Goal: Information Seeking & Learning: Learn about a topic

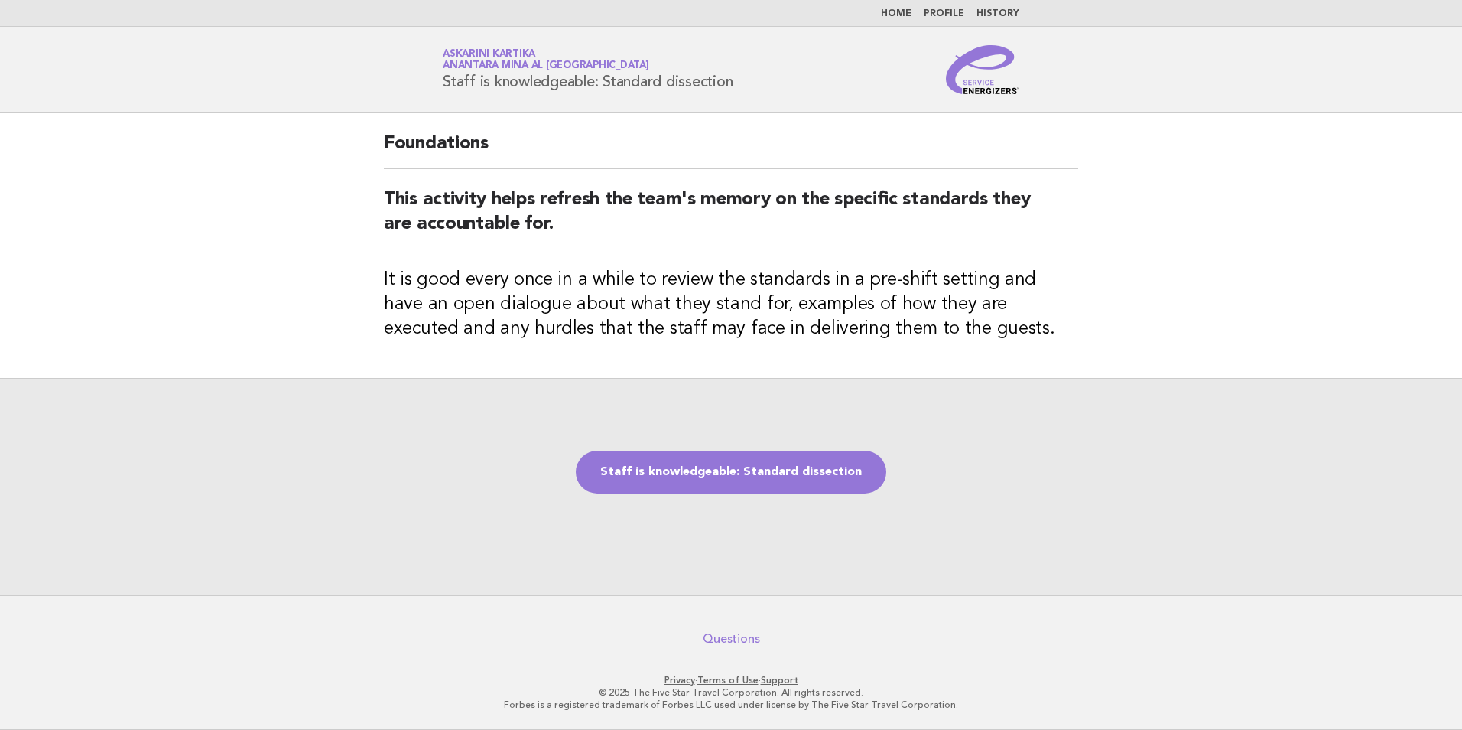
click at [905, 5] on nav "Home Profile History" at bounding box center [731, 13] width 1462 height 27
click at [904, 12] on link "Home" at bounding box center [896, 13] width 31 height 9
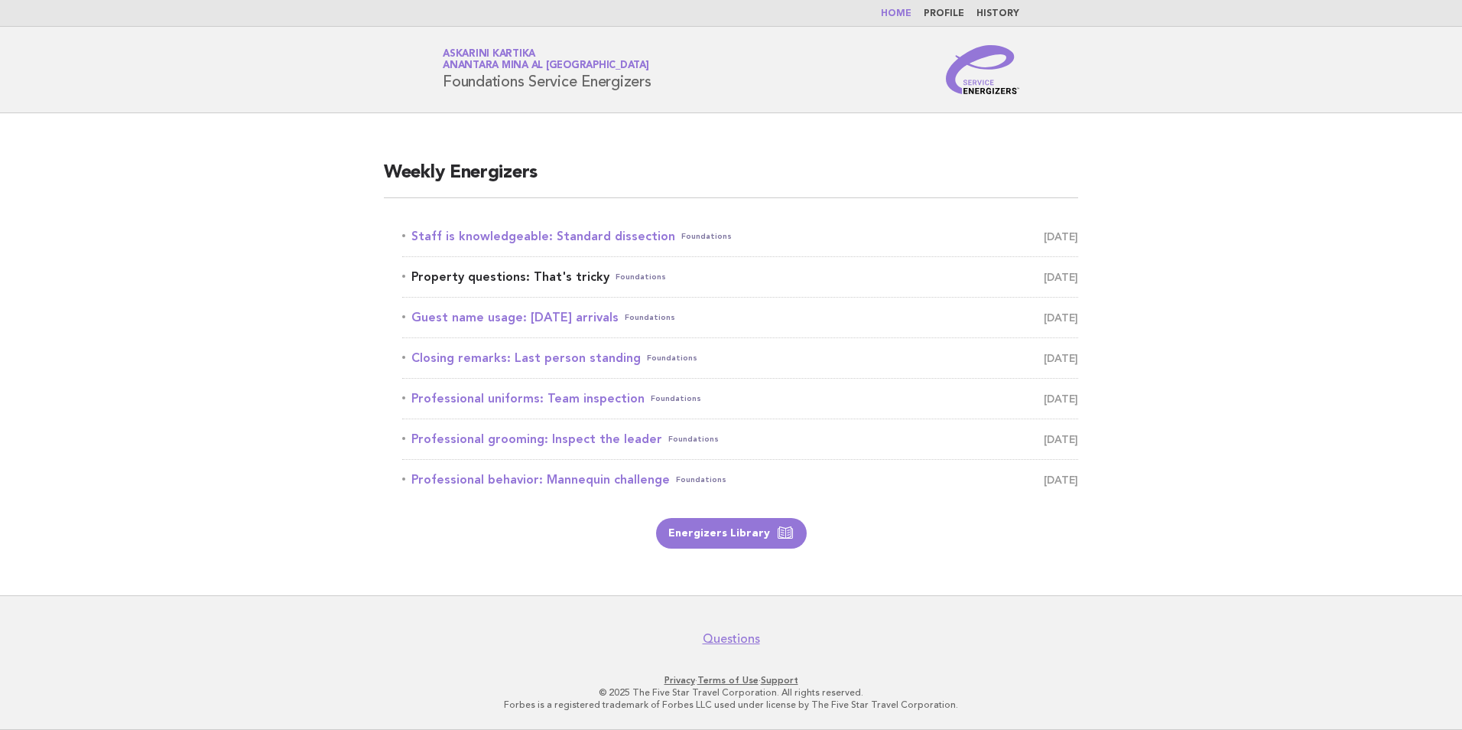
click at [510, 278] on link "Property questions: That's tricky Foundations August 31" at bounding box center [740, 276] width 676 height 21
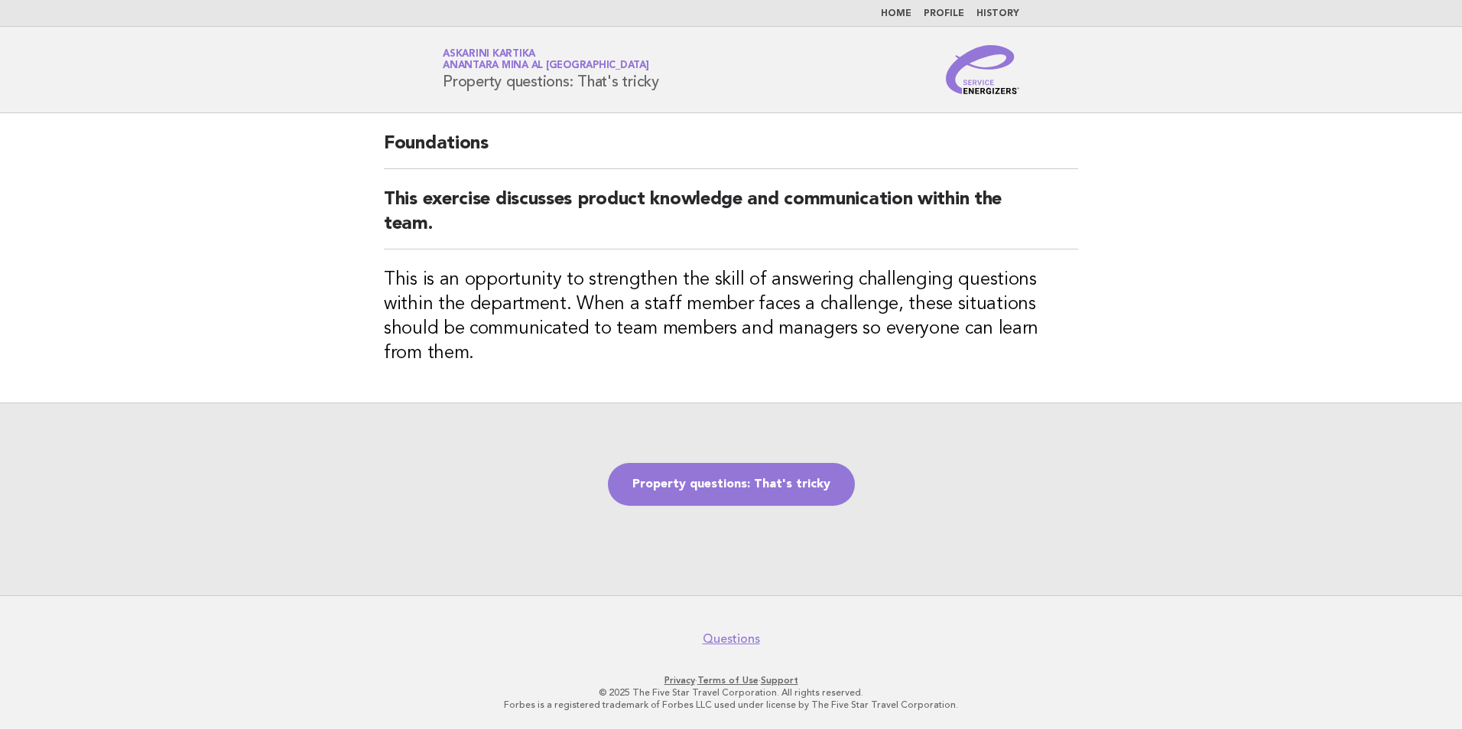
drag, startPoint x: 670, startPoint y: 75, endPoint x: 444, endPoint y: 93, distance: 226.3
click at [444, 93] on div "Service Energizers Askarini Kartika Anantara Mina al [GEOGRAPHIC_DATA] Property…" at bounding box center [730, 69] width 619 height 49
copy h1 "Property questions: That's tricky"
